Goal: Transaction & Acquisition: Book appointment/travel/reservation

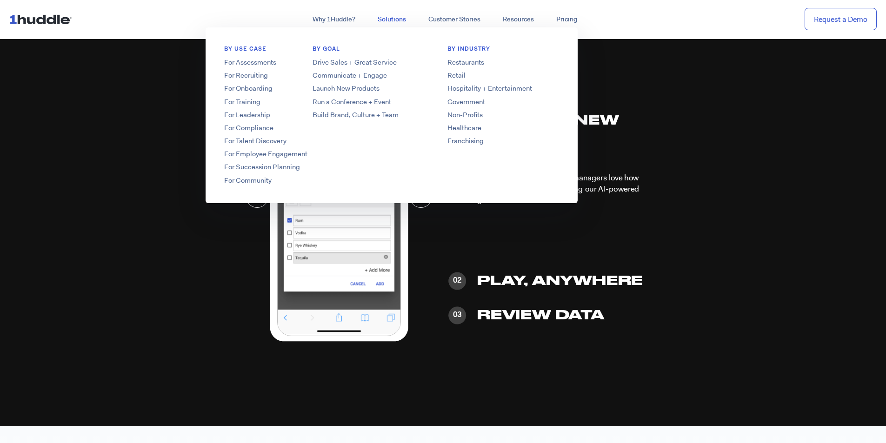
scroll to position [2295, 0]
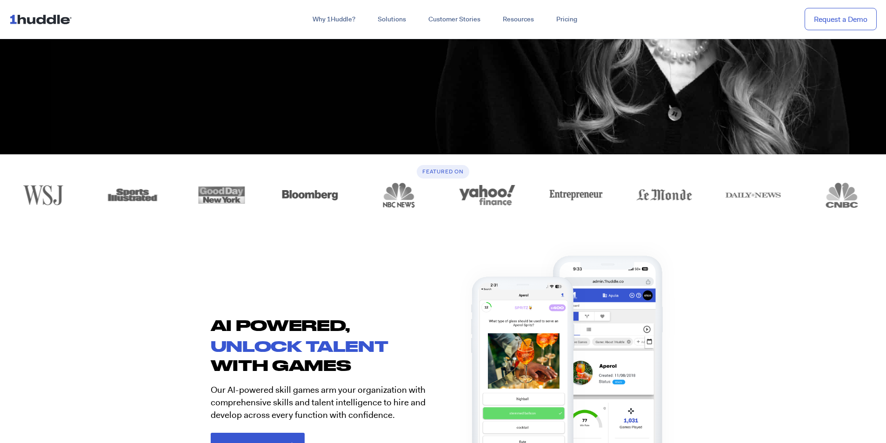
scroll to position [419, 0]
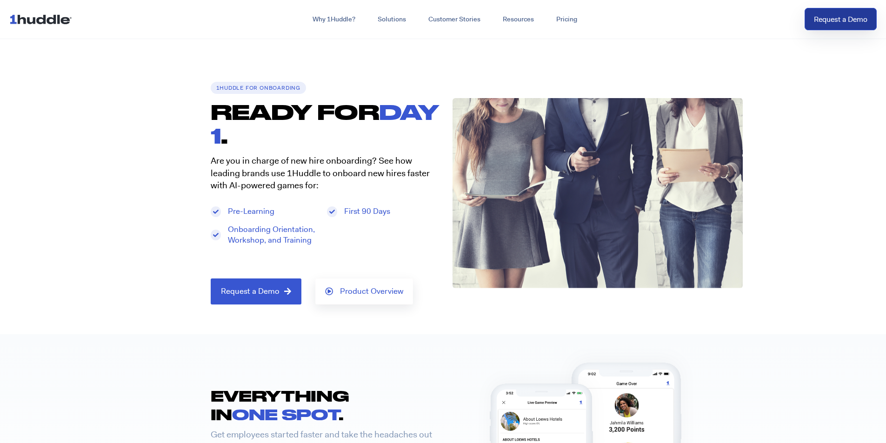
click at [815, 26] on link "Request a Demo" at bounding box center [841, 19] width 72 height 23
